Goal: Information Seeking & Learning: Understand process/instructions

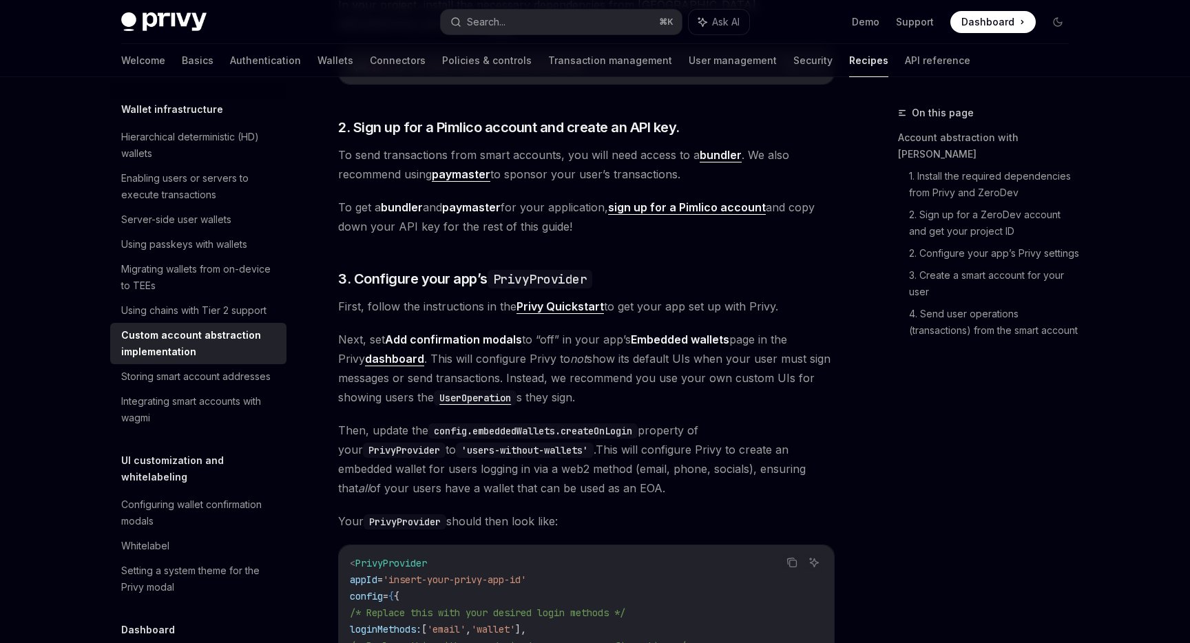
scroll to position [654, 0]
click at [592, 144] on span "To send transactions from smart accounts, you will need access to a bundler . W…" at bounding box center [586, 163] width 497 height 39
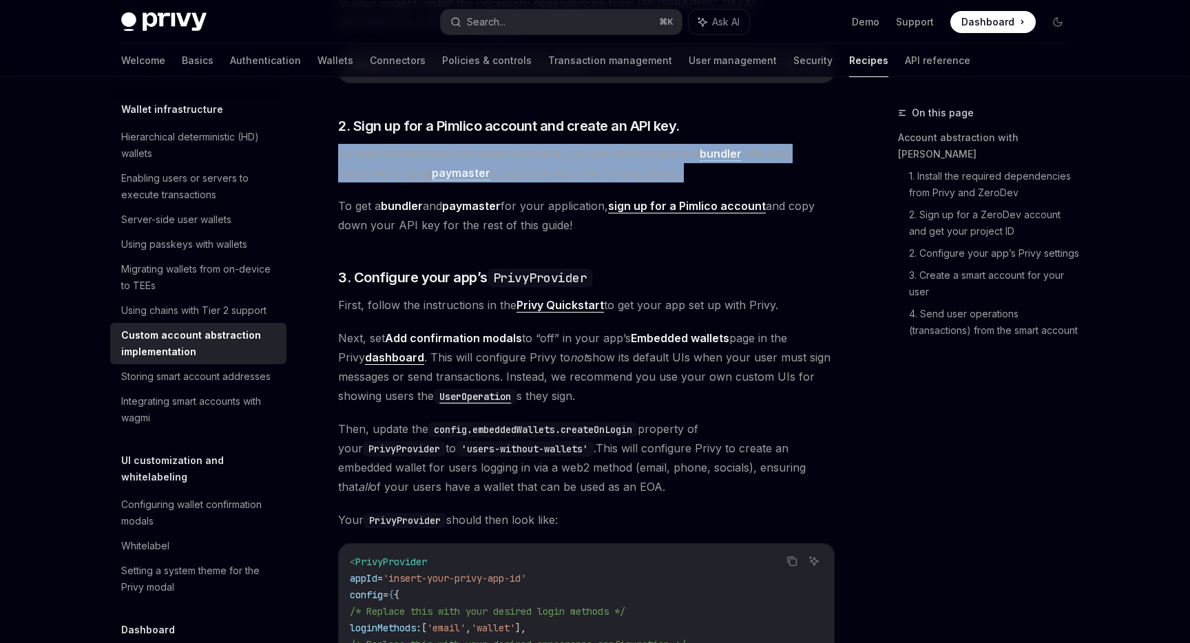
click at [592, 144] on span "To send transactions from smart accounts, you will need access to a bundler . W…" at bounding box center [586, 163] width 497 height 39
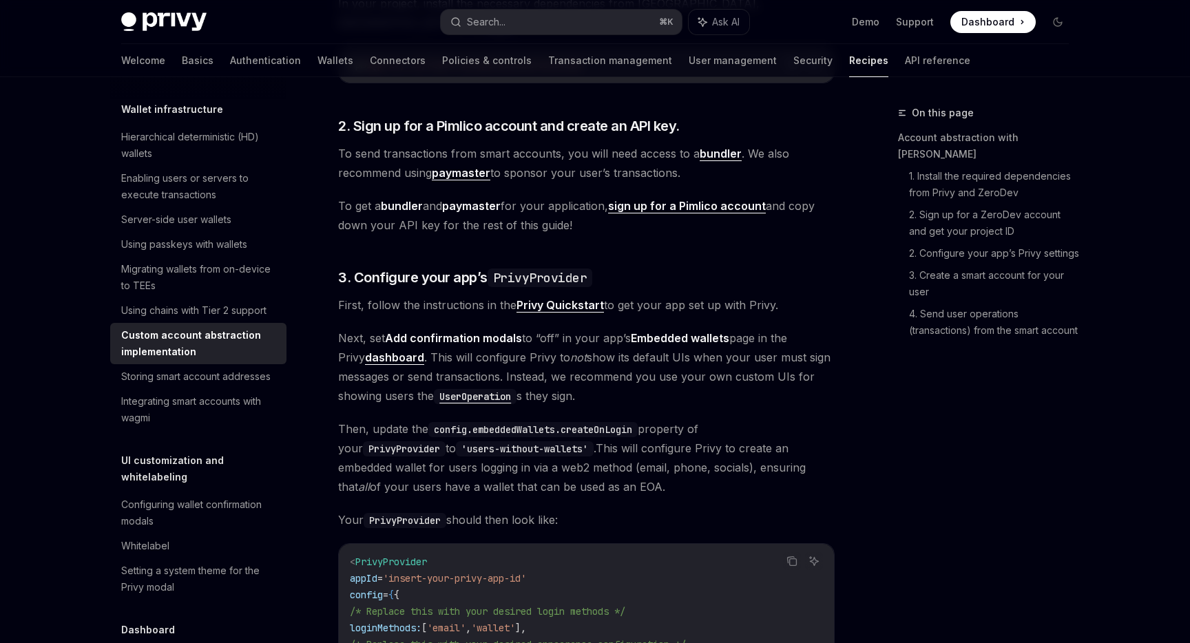
click at [619, 144] on span "To send transactions from smart accounts, you will need access to a bundler . W…" at bounding box center [586, 163] width 497 height 39
click at [667, 144] on span "To send transactions from smart accounts, you will need access to a bundler . W…" at bounding box center [586, 163] width 497 height 39
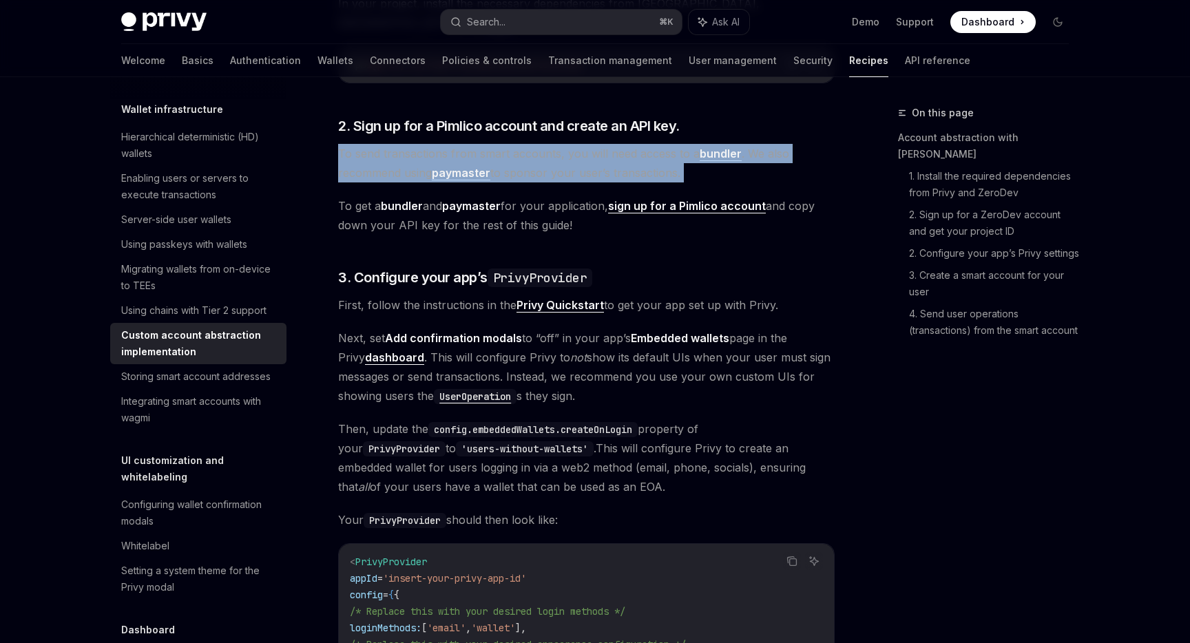
click at [667, 144] on span "To send transactions from smart accounts, you will need access to a bundler . W…" at bounding box center [586, 163] width 497 height 39
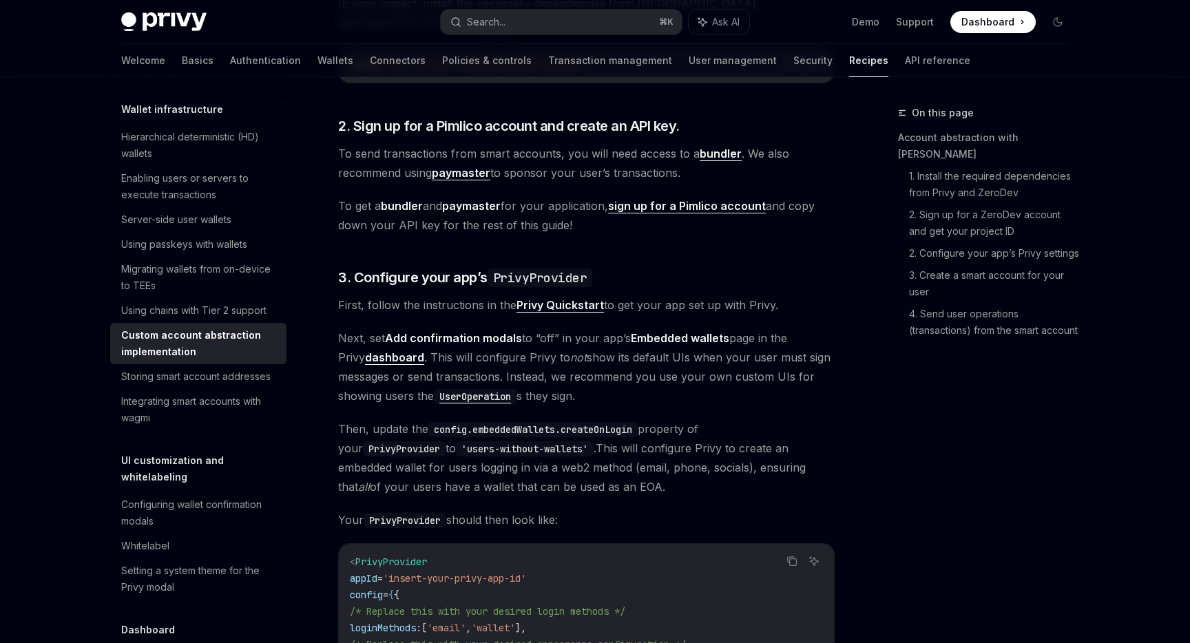
click at [590, 158] on span "To send transactions from smart accounts, you will need access to a bundler . W…" at bounding box center [586, 163] width 497 height 39
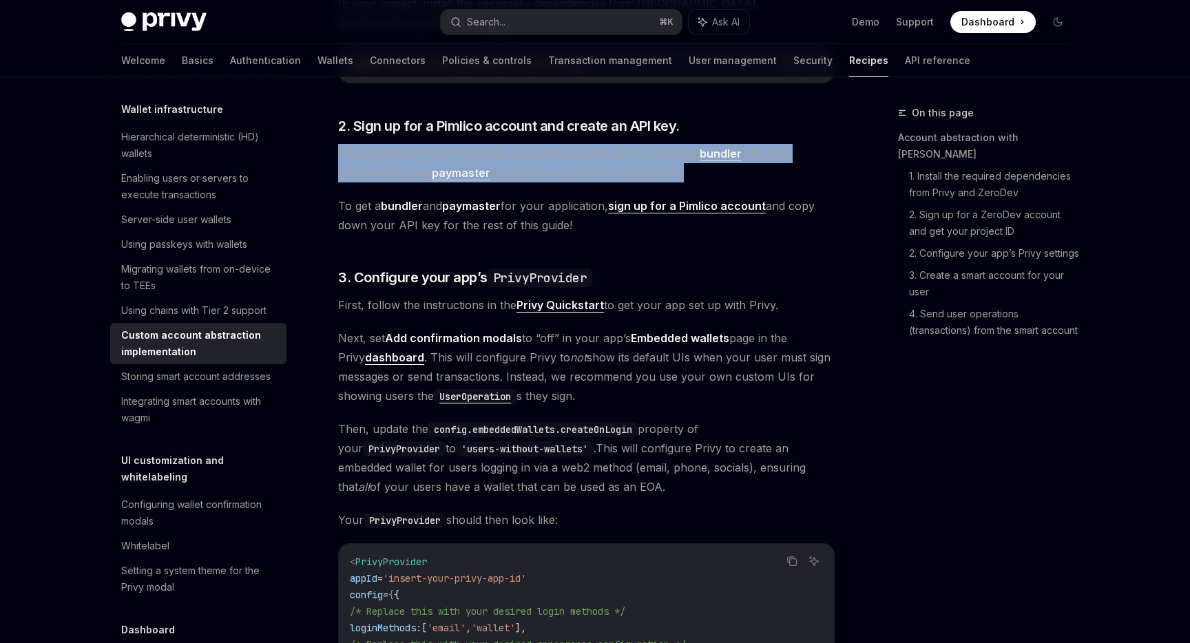
click at [590, 158] on span "To send transactions from smart accounts, you will need access to a bundler . W…" at bounding box center [586, 163] width 497 height 39
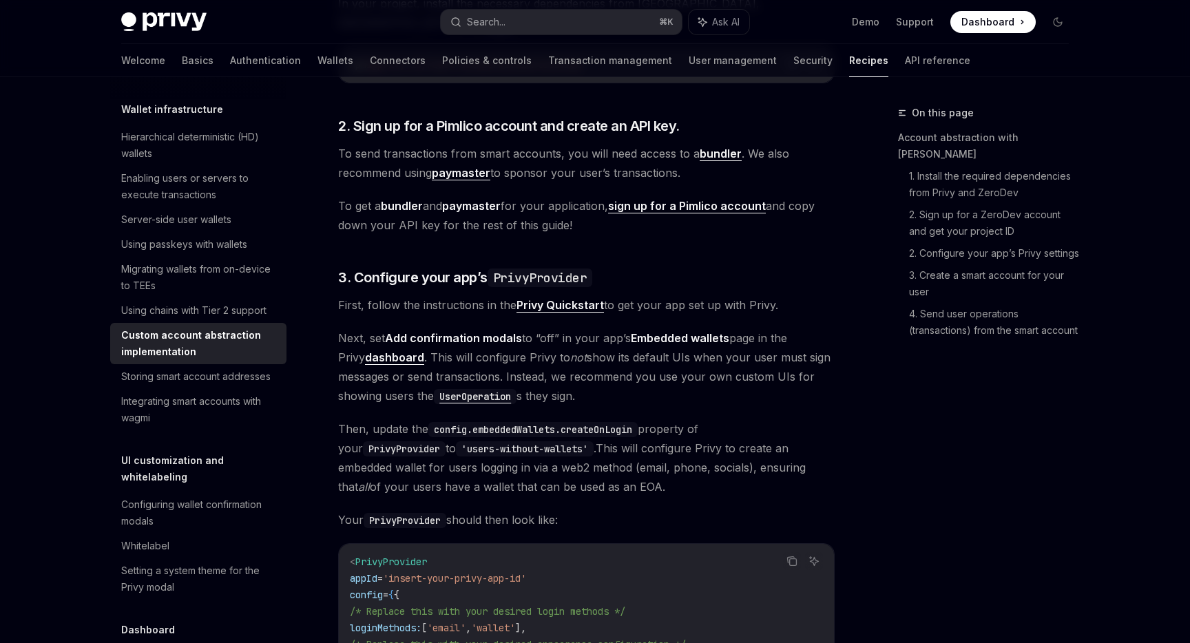
click at [596, 160] on span "To send transactions from smart accounts, you will need access to a bundler . W…" at bounding box center [586, 163] width 497 height 39
click at [483, 268] on span "3. Configure your app’s PrivyProvider" at bounding box center [465, 277] width 254 height 19
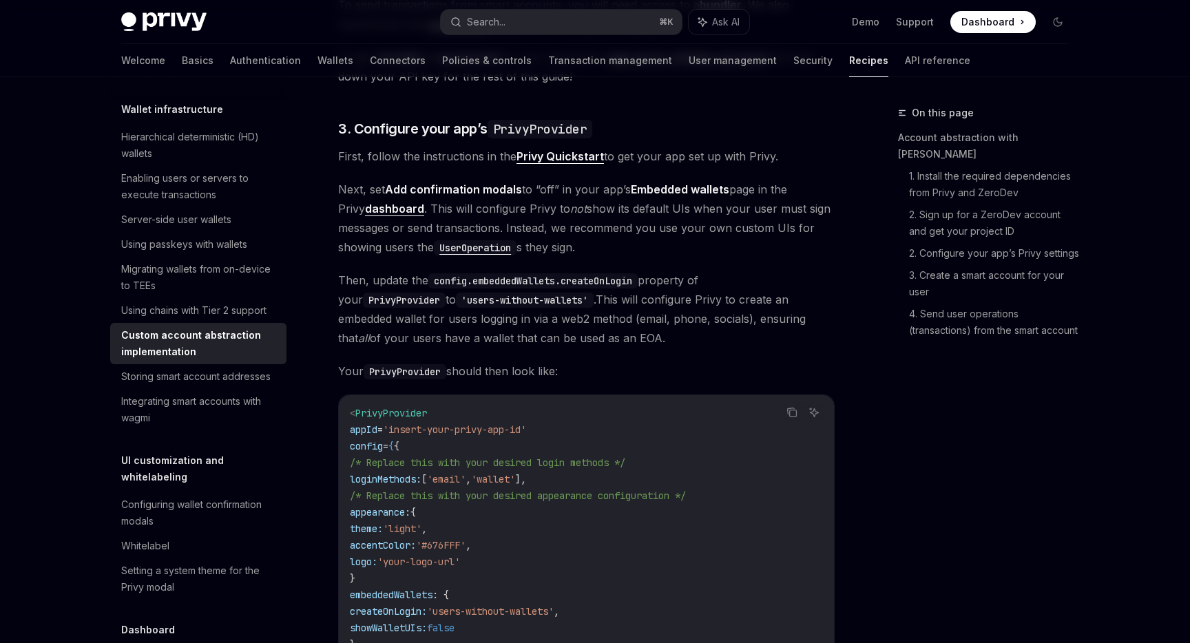
scroll to position [801, 0]
click at [641, 203] on span "Next, set Add confirmation modals to “off” in your app’s Embedded wallets page …" at bounding box center [586, 220] width 497 height 77
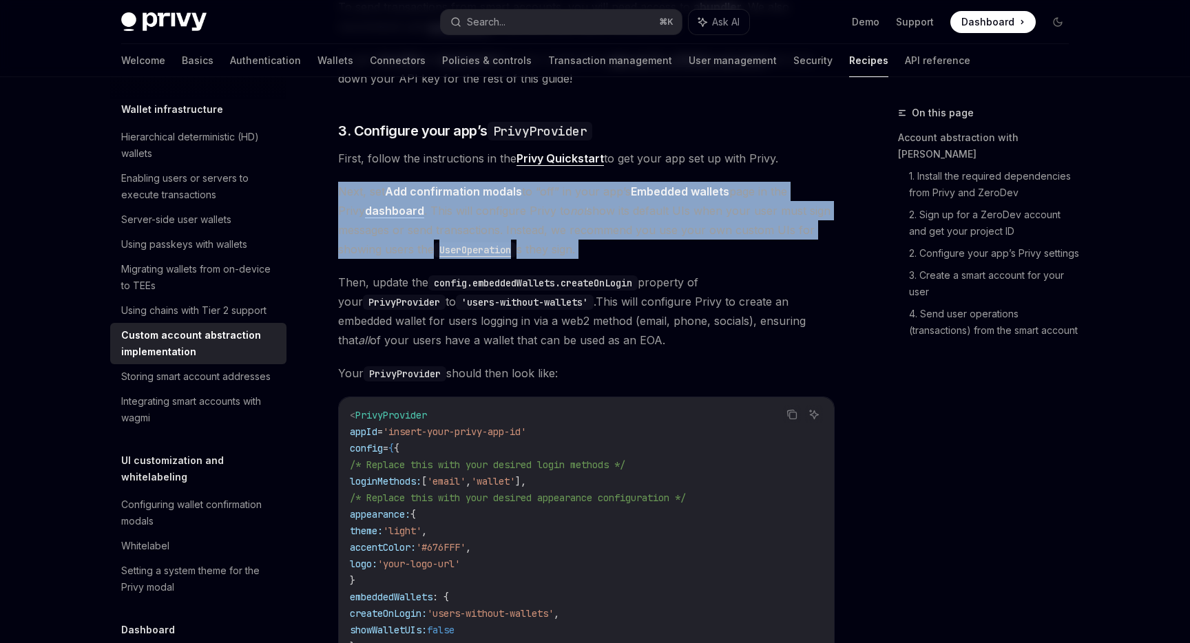
click at [641, 203] on span "Next, set Add confirmation modals to “off” in your app’s Embedded wallets page …" at bounding box center [586, 220] width 497 height 77
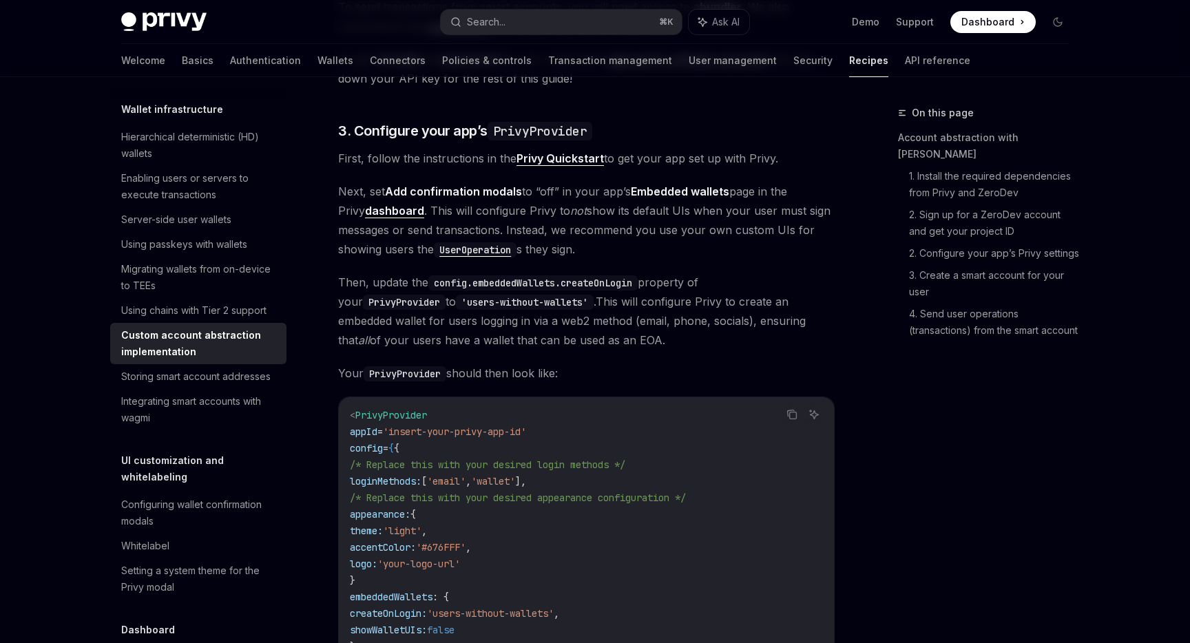
click at [651, 209] on span "Next, set Add confirmation modals to “off” in your app’s Embedded wallets page …" at bounding box center [586, 220] width 497 height 77
drag, startPoint x: 643, startPoint y: 211, endPoint x: 807, endPoint y: 211, distance: 163.9
click at [807, 211] on span "Next, set Add confirmation modals to “off” in your app’s Embedded wallets page …" at bounding box center [586, 220] width 497 height 77
click at [733, 211] on span "Next, set Add confirmation modals to “off” in your app’s Embedded wallets page …" at bounding box center [586, 220] width 497 height 77
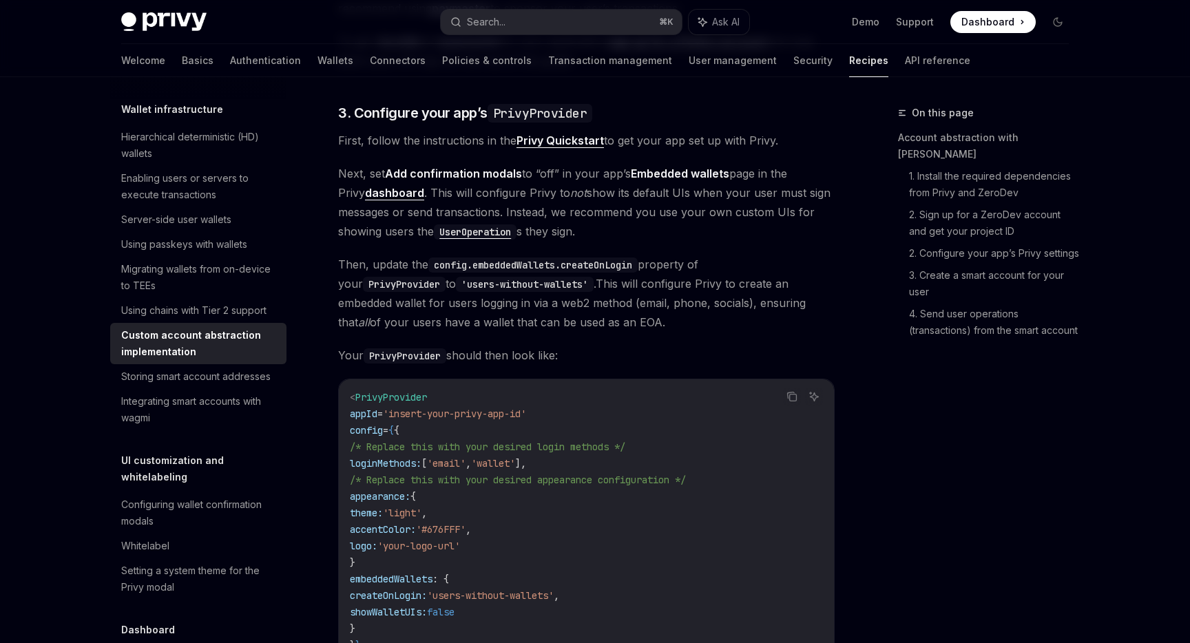
scroll to position [824, 0]
